Goal: Task Accomplishment & Management: Use online tool/utility

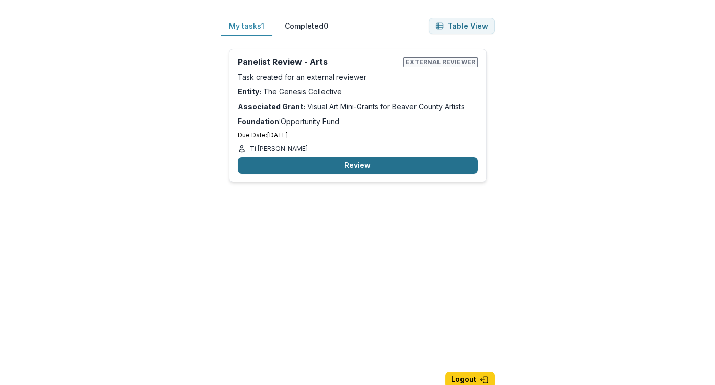
click at [353, 165] on button "Review" at bounding box center [358, 165] width 240 height 16
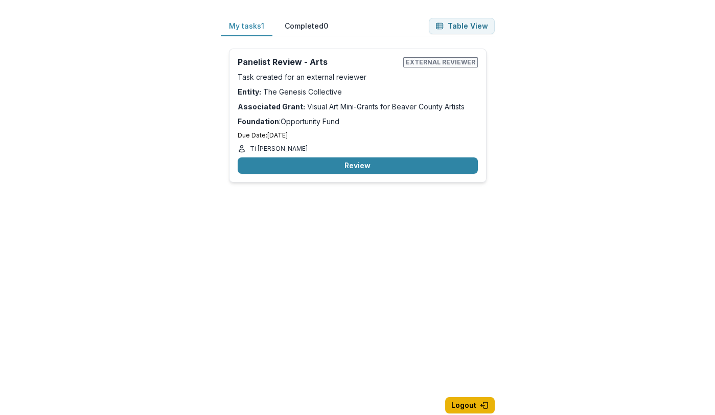
click at [469, 406] on button "Logout" at bounding box center [470, 405] width 50 height 16
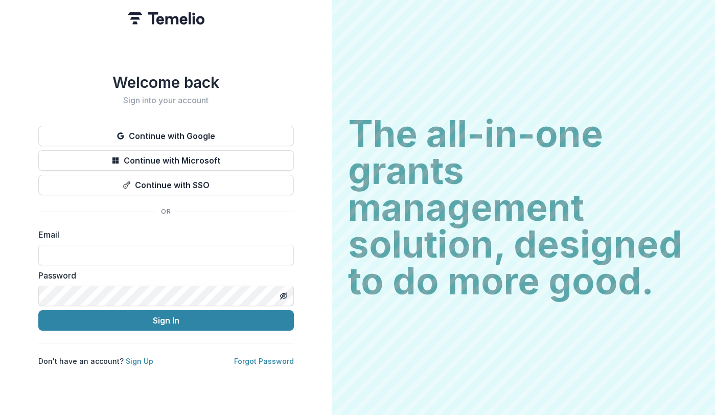
type input "**********"
